Goal: Transaction & Acquisition: Purchase product/service

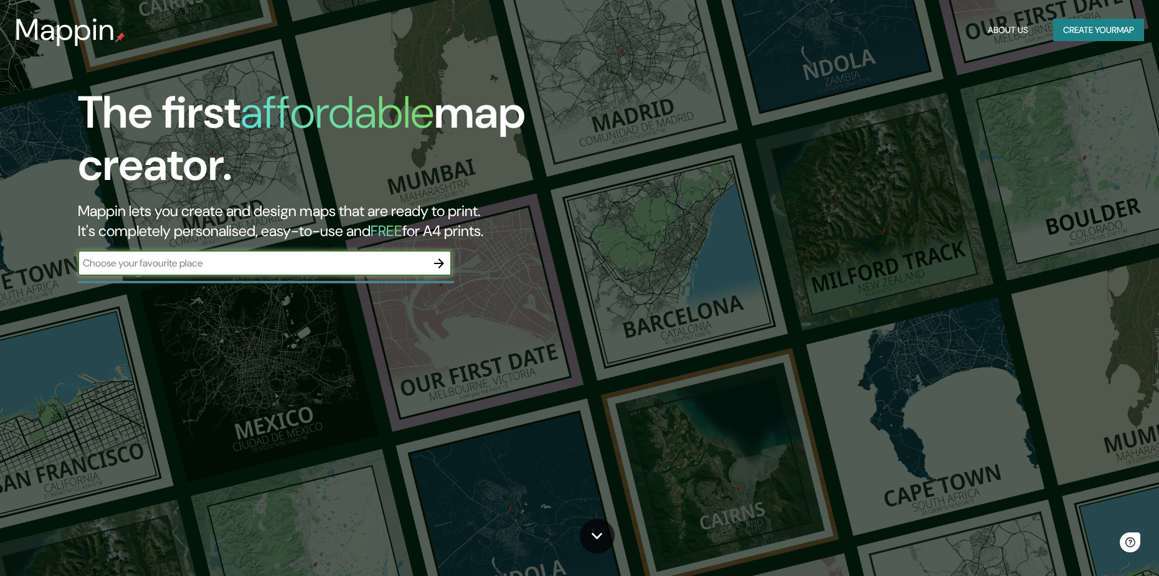
click at [299, 263] on input "text" at bounding box center [252, 263] width 349 height 14
type input "ventanilla callao"
click at [440, 266] on icon "button" at bounding box center [439, 263] width 10 height 10
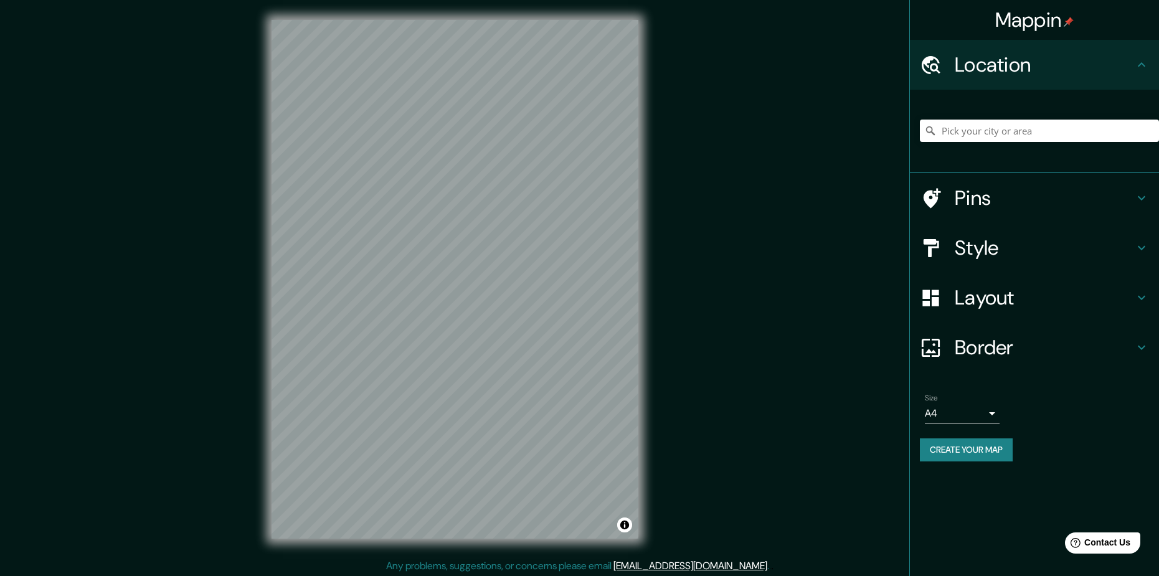
click at [644, 252] on div "© Mapbox © OpenStreetMap Improve this map" at bounding box center [455, 279] width 407 height 558
click at [677, 281] on div "Mappin Location Pins Style Layout Border Choose a border. Hint : you can make l…" at bounding box center [579, 289] width 1159 height 578
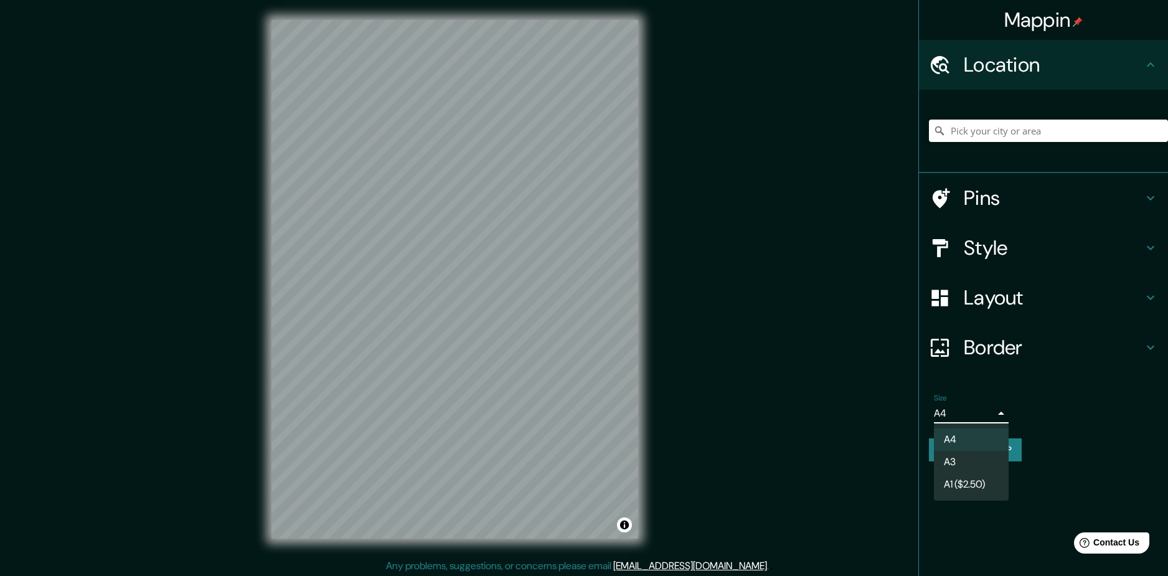
click at [979, 412] on body "Mappin Location Pins Style Layout Border Choose a border. Hint : you can make l…" at bounding box center [584, 288] width 1168 height 576
click at [963, 458] on li "A3" at bounding box center [971, 462] width 75 height 22
type input "a4"
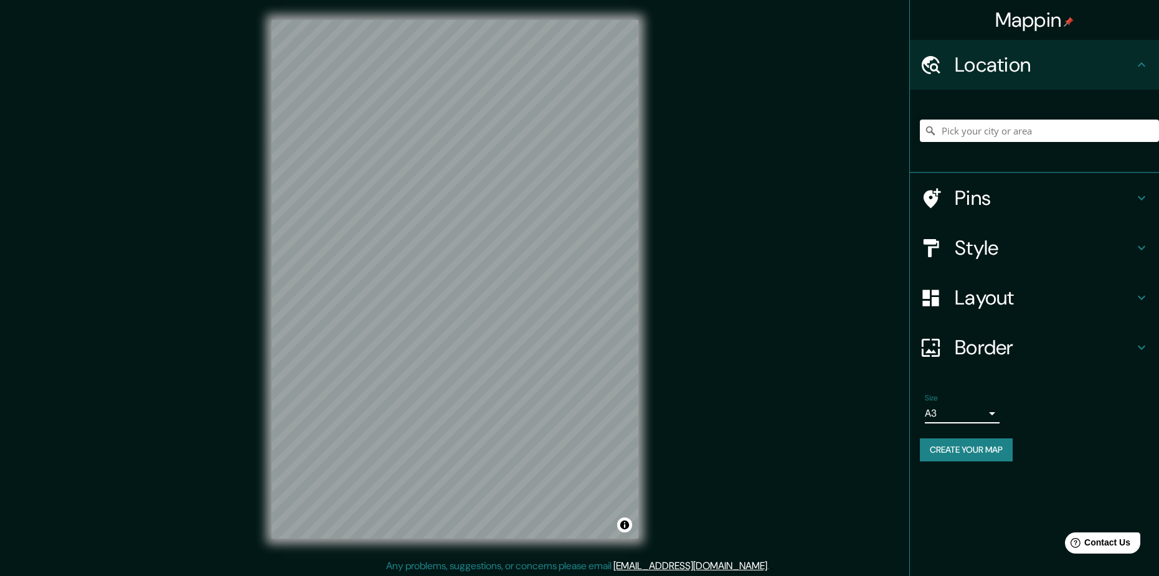
click at [974, 409] on body "Mappin Location Pins Style Layout Border Choose a border. Hint : you can make l…" at bounding box center [579, 288] width 1159 height 576
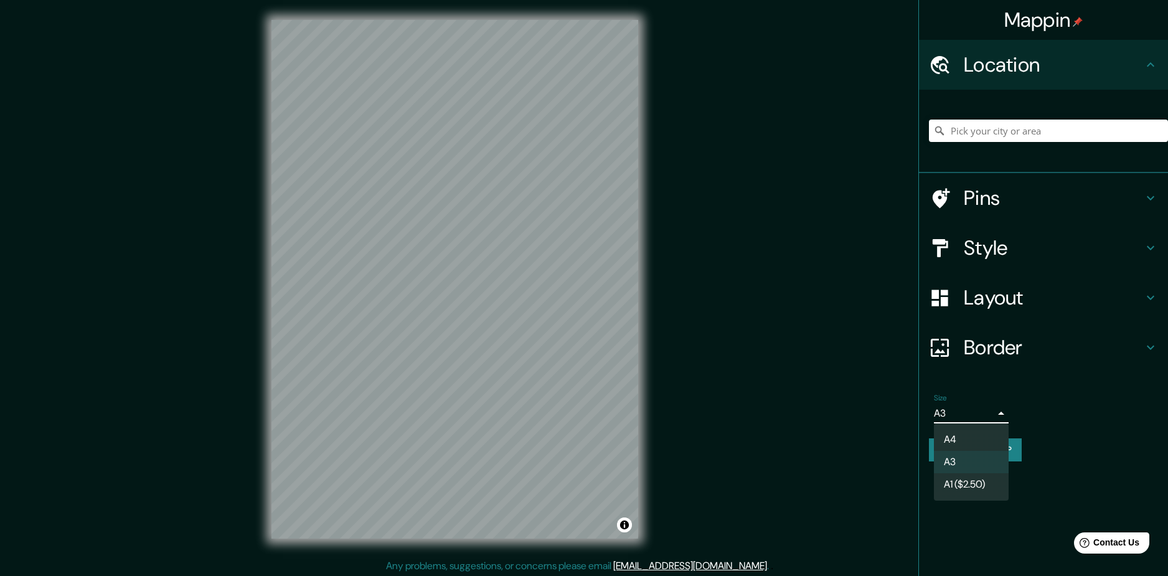
click at [519, 303] on div at bounding box center [584, 288] width 1168 height 576
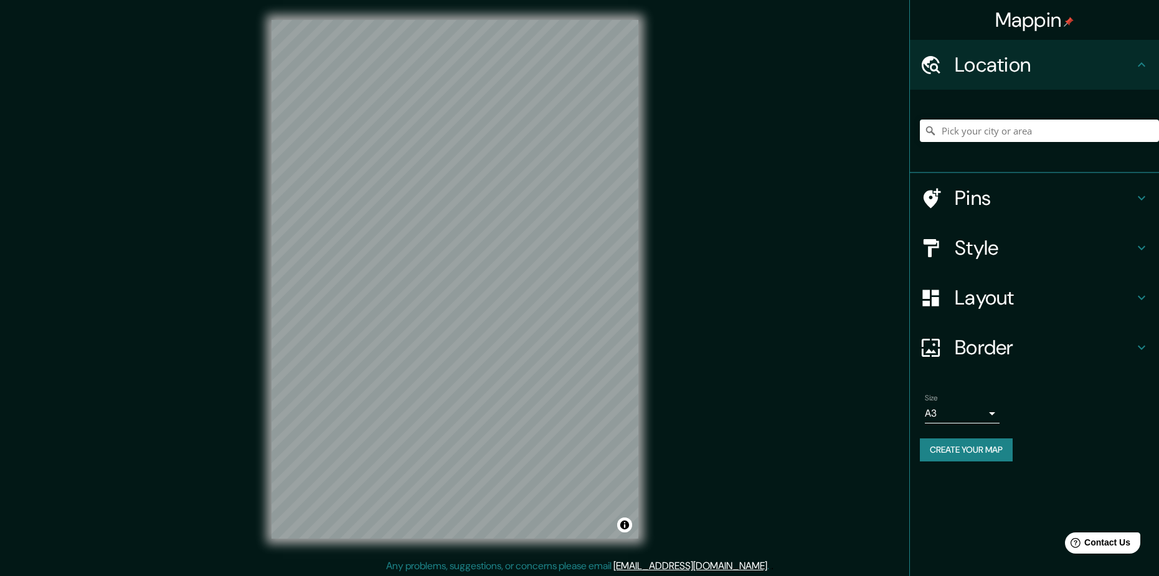
click at [953, 451] on button "Create your map" at bounding box center [966, 449] width 93 height 23
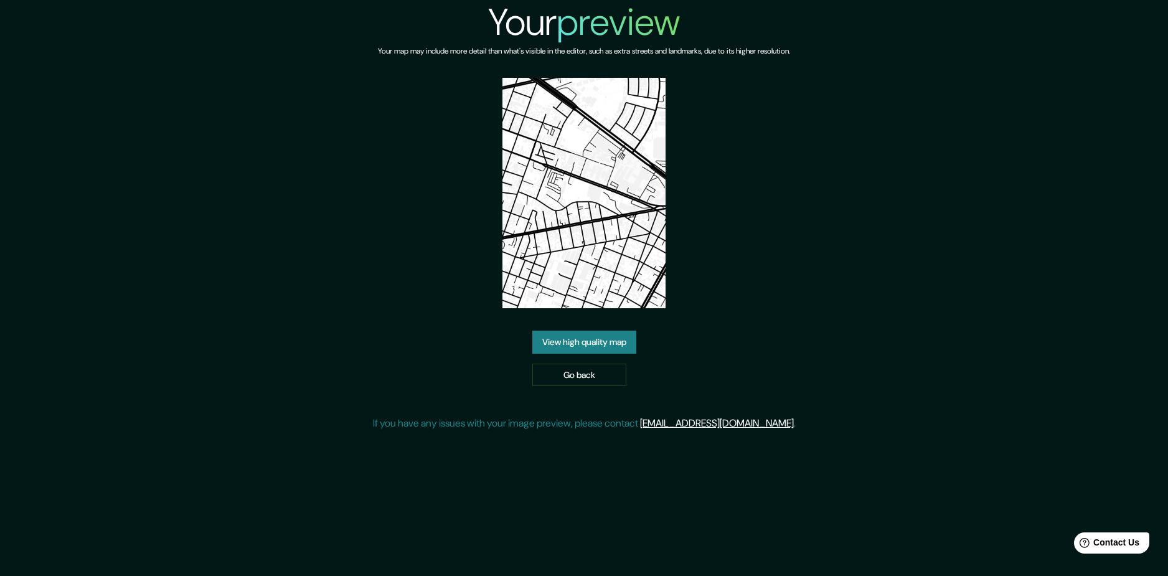
click at [586, 344] on link "View high quality map" at bounding box center [584, 342] width 104 height 23
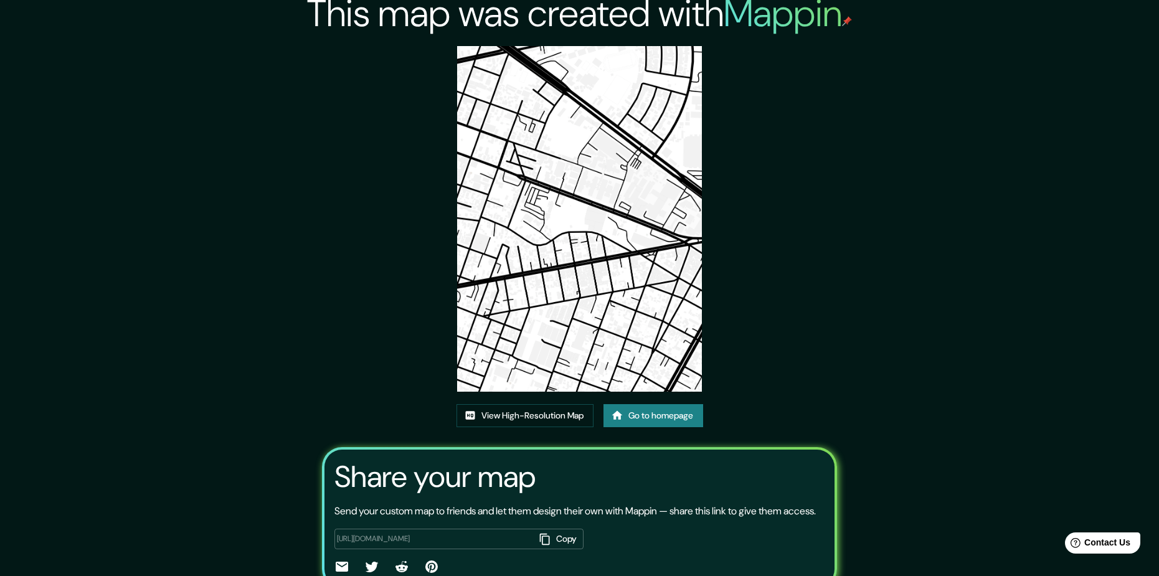
scroll to position [4, 0]
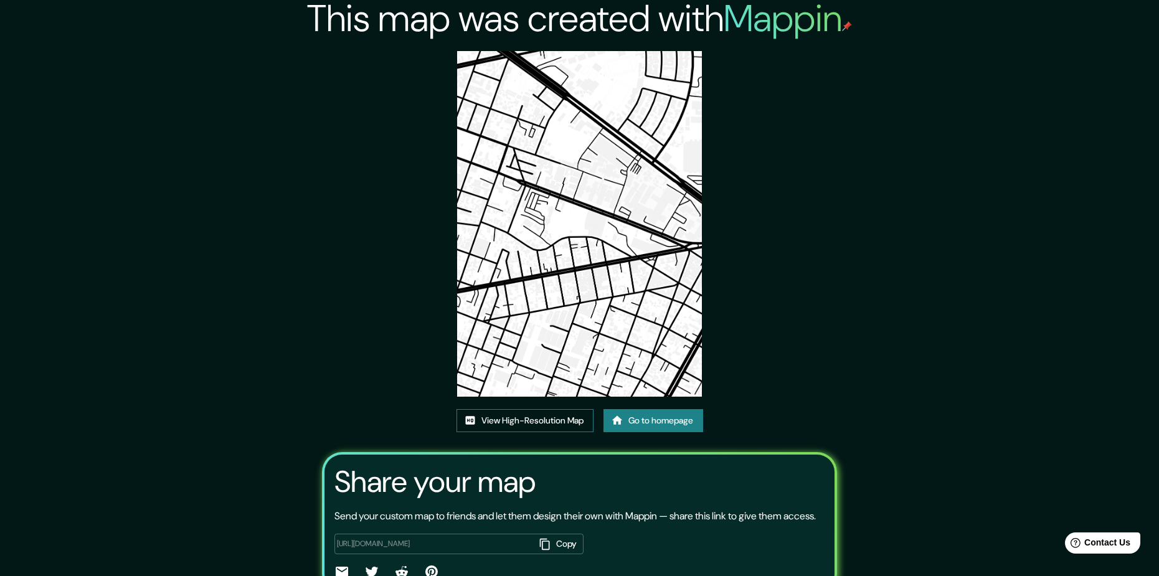
click at [543, 424] on link "View High-Resolution Map" at bounding box center [524, 420] width 137 height 23
